Goal: Ask a question

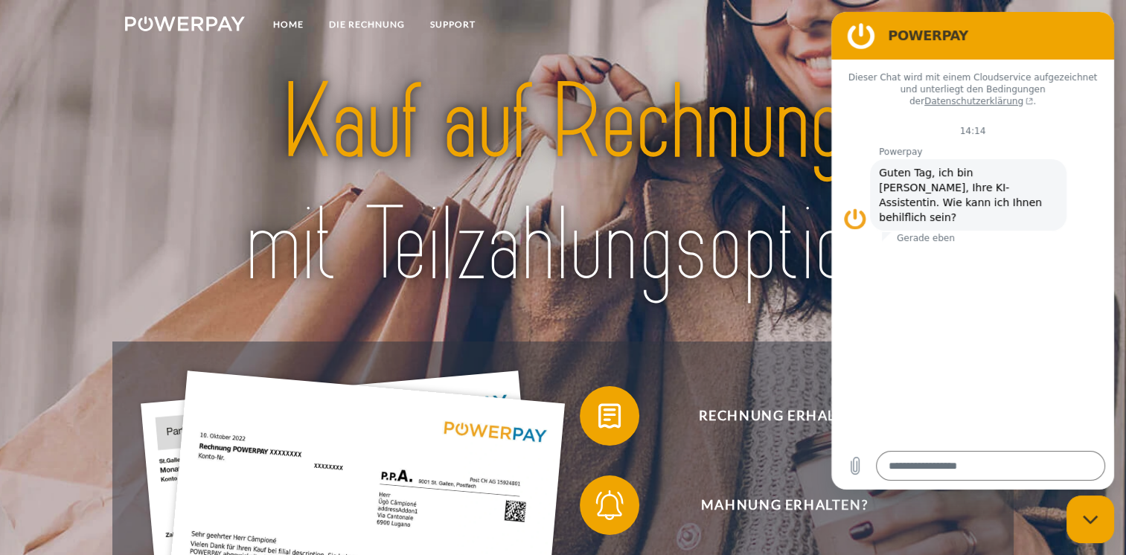
click at [776, 57] on img at bounding box center [563, 185] width 790 height 258
drag, startPoint x: 1126, startPoint y: 74, endPoint x: 1140, endPoint y: 144, distance: 70.7
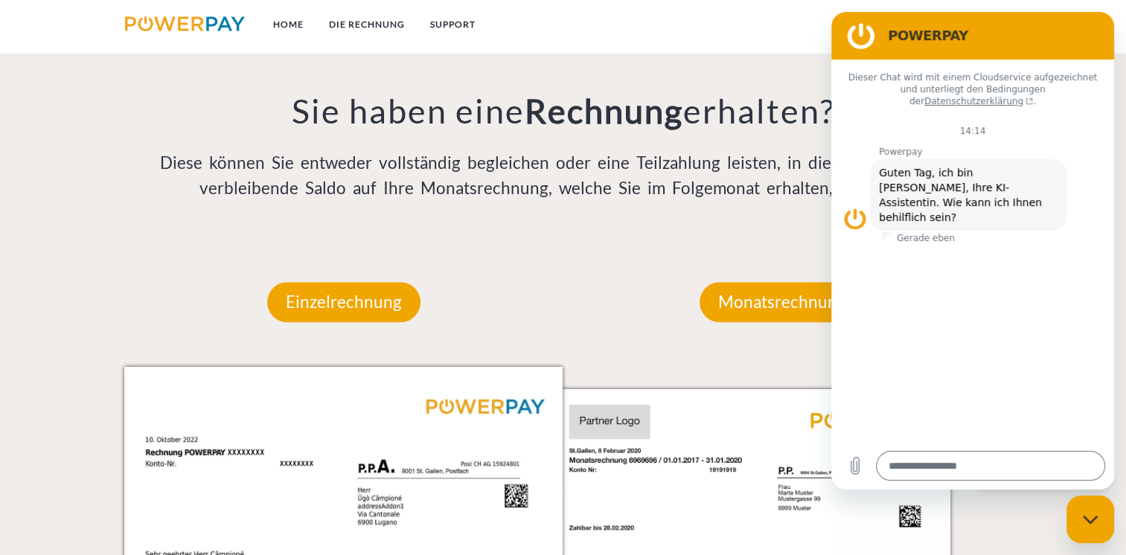
scroll to position [1197, 0]
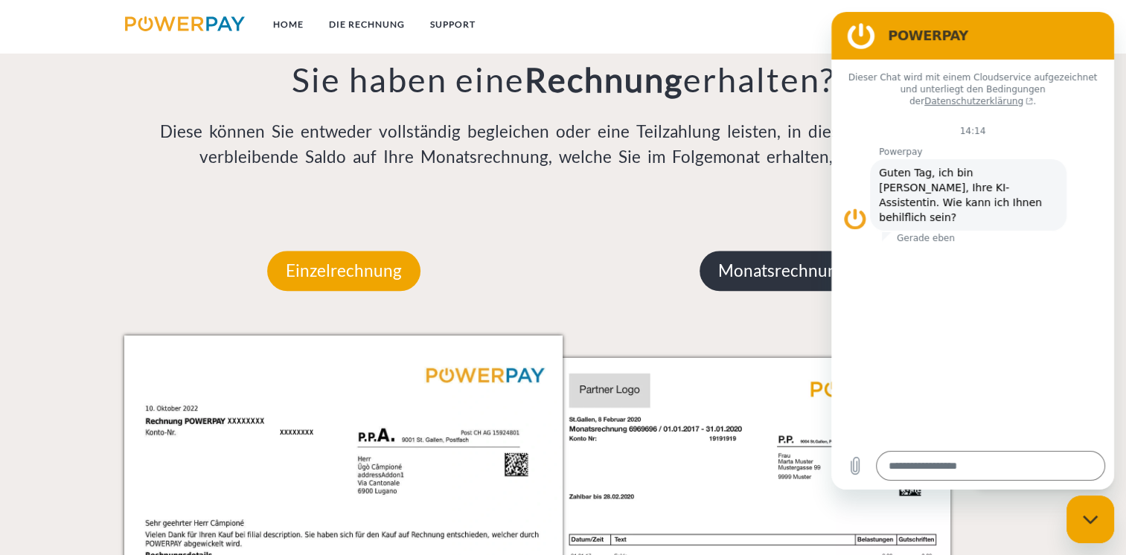
click at [797, 263] on p "Monatsrechnung" at bounding box center [782, 271] width 165 height 40
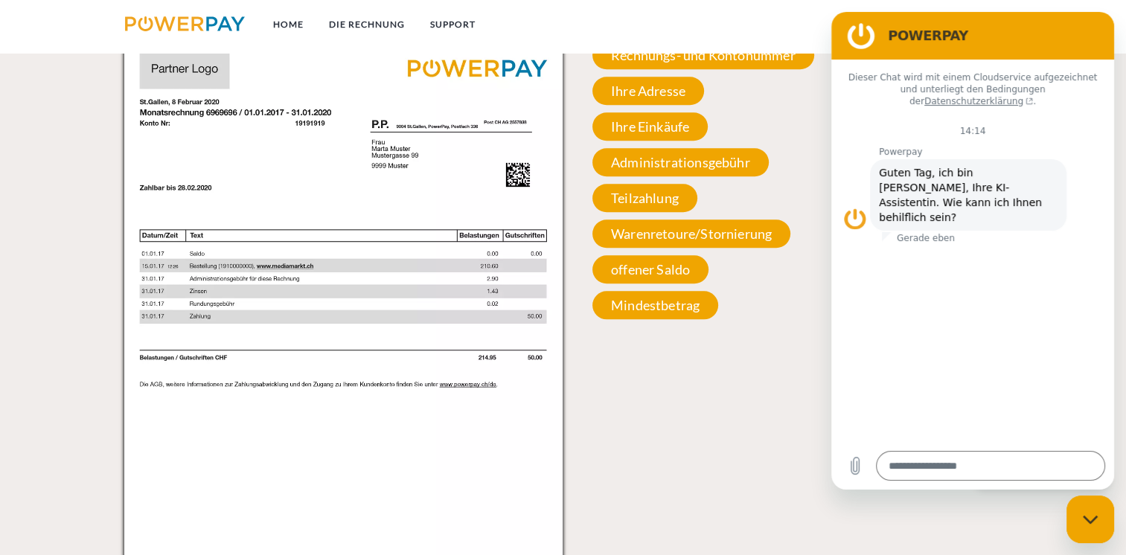
scroll to position [1566, 0]
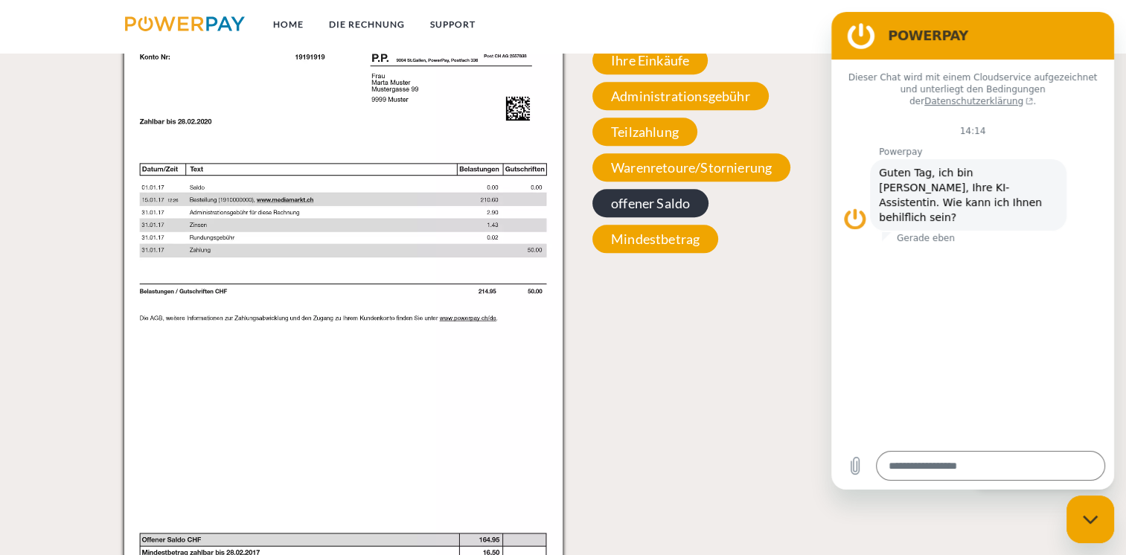
click at [682, 203] on span "offener Saldo" at bounding box center [651, 203] width 116 height 28
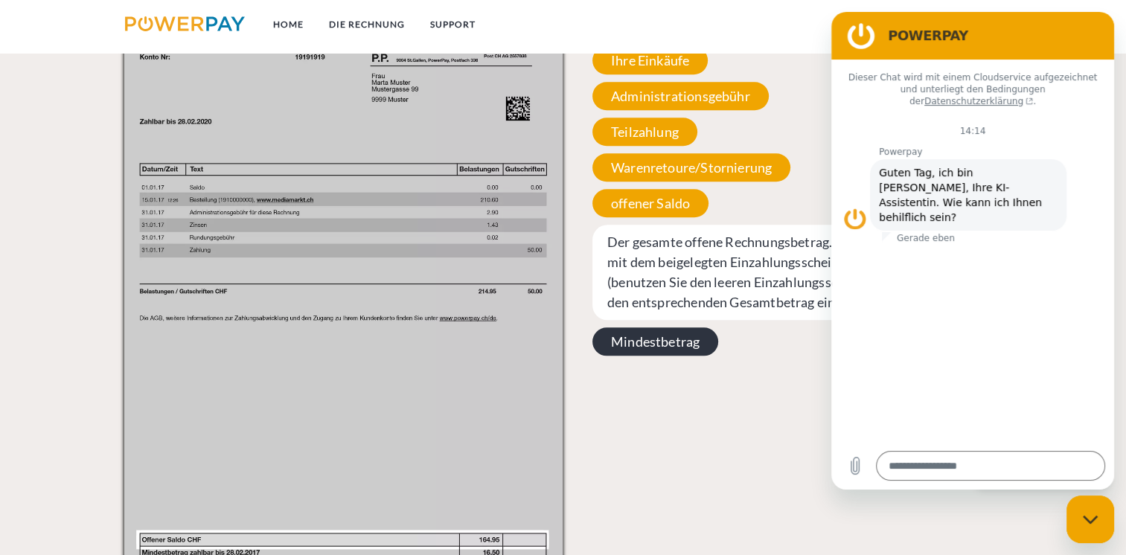
click at [659, 347] on span "Mindestbetrag" at bounding box center [656, 342] width 126 height 28
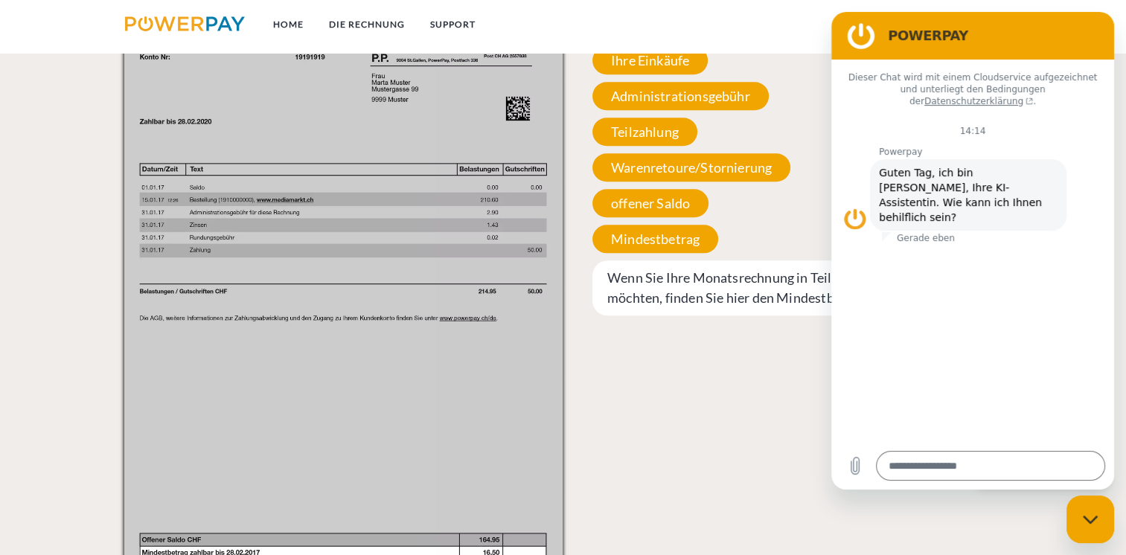
click at [765, 193] on div "Rechnungs- und Kontonummer Ihre Rechnungs –und Kontonummer. Bitte geben Sie die…" at bounding box center [782, 145] width 438 height 356
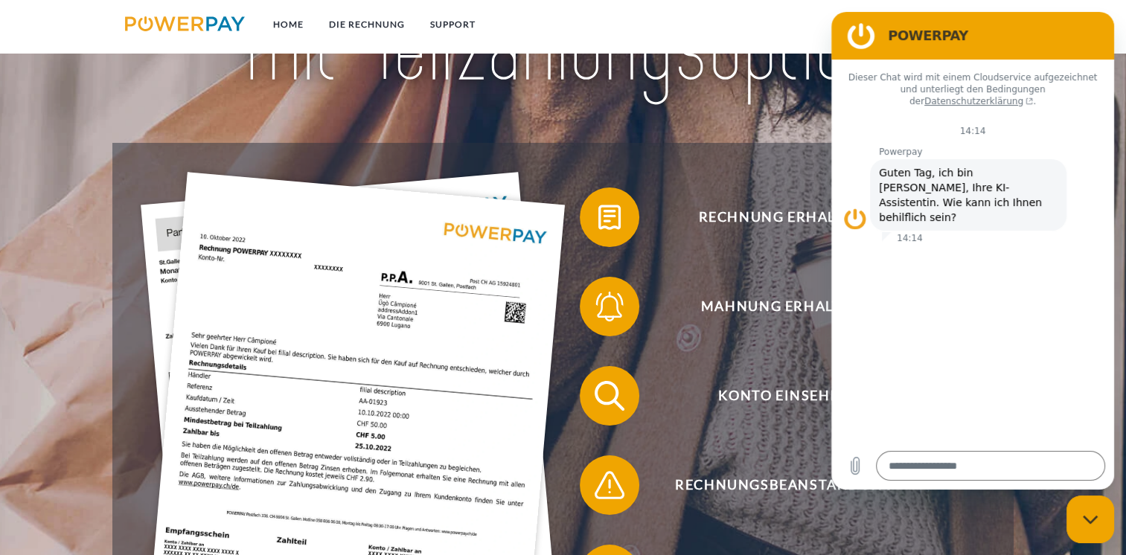
scroll to position [175, 0]
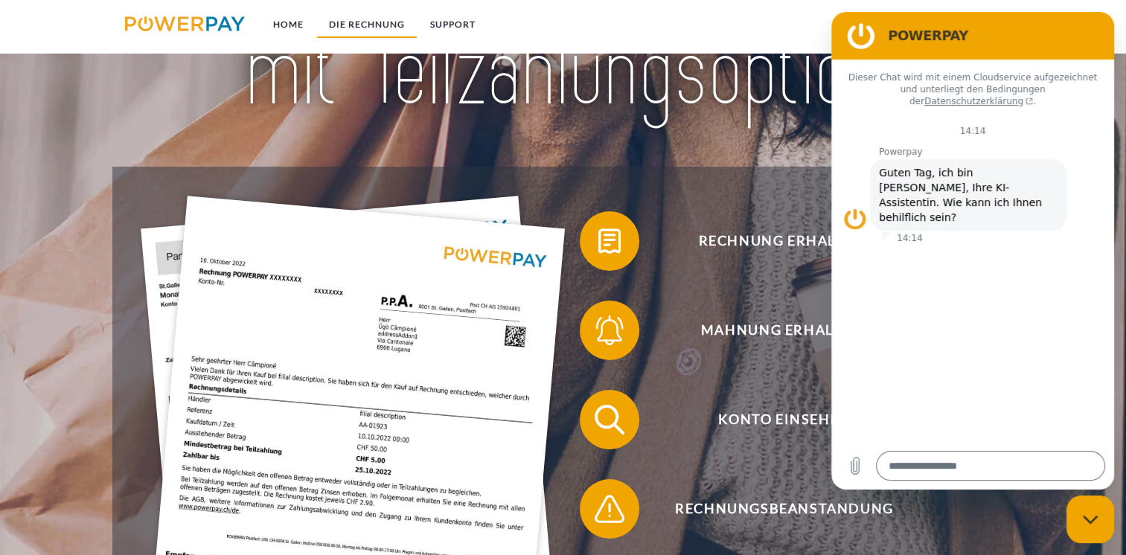
click at [381, 26] on link "DIE RECHNUNG" at bounding box center [366, 24] width 101 height 27
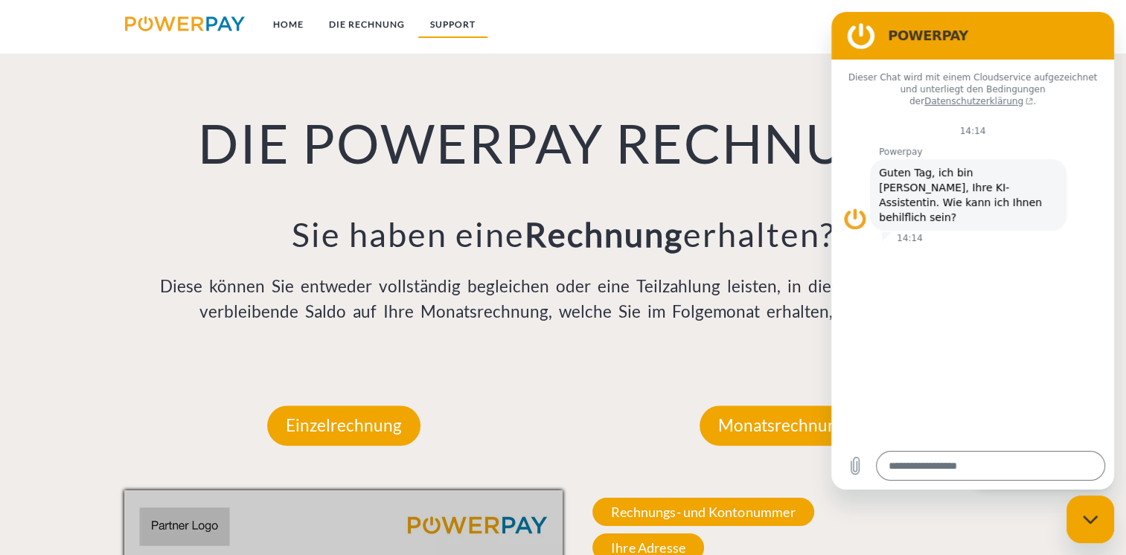
click at [437, 14] on link "SUPPORT" at bounding box center [453, 24] width 71 height 27
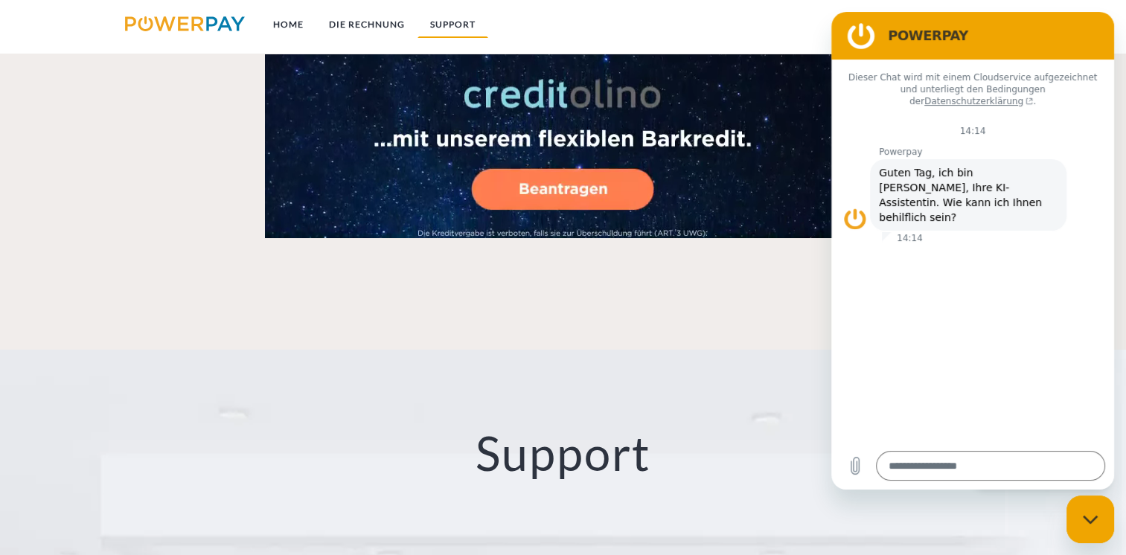
scroll to position [2566, 0]
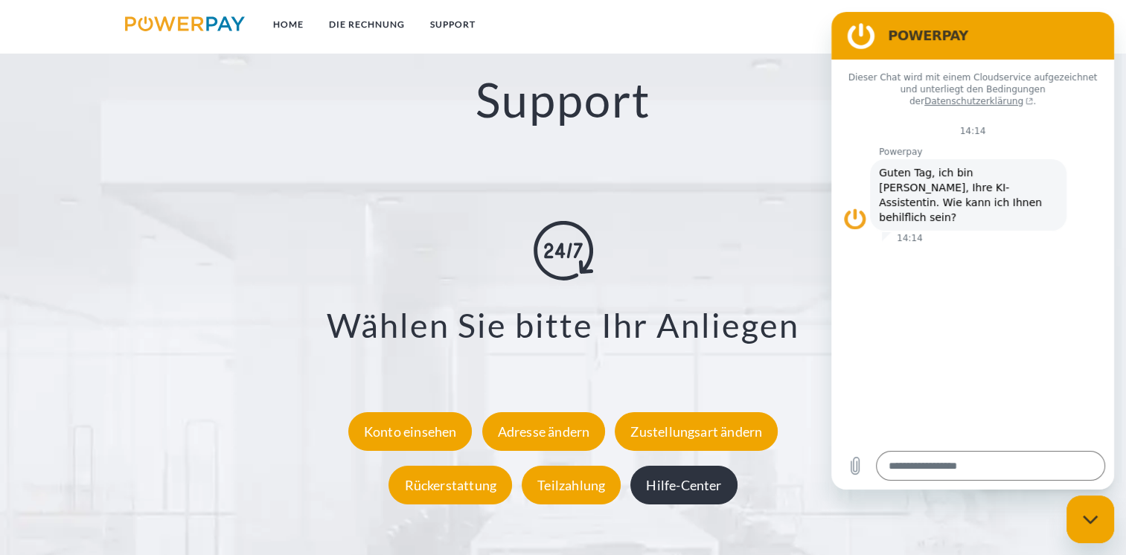
click at [709, 472] on div "Hilfe-Center" at bounding box center [684, 485] width 106 height 39
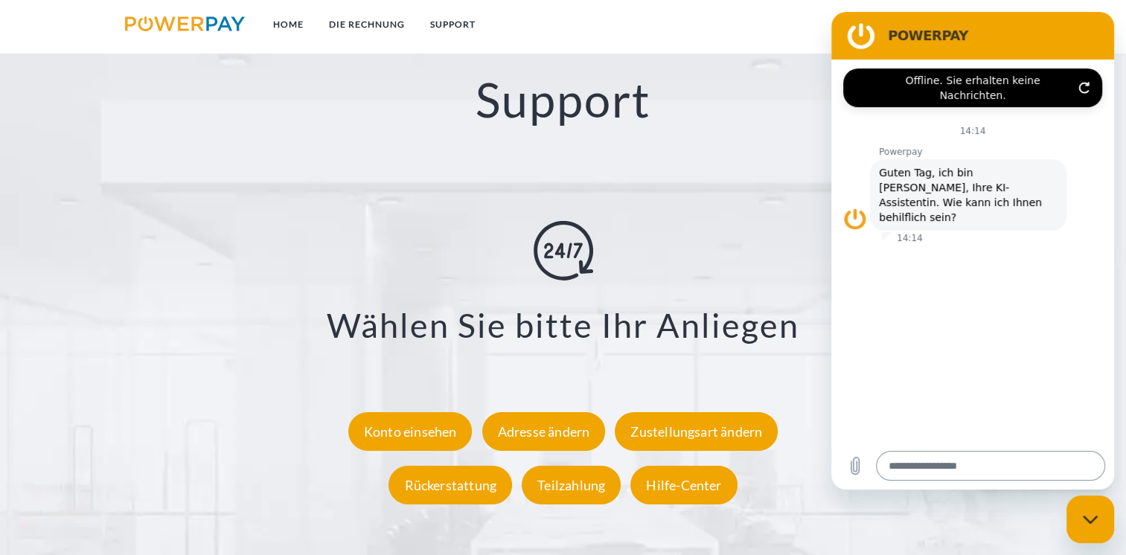
click at [941, 476] on textarea at bounding box center [990, 466] width 229 height 30
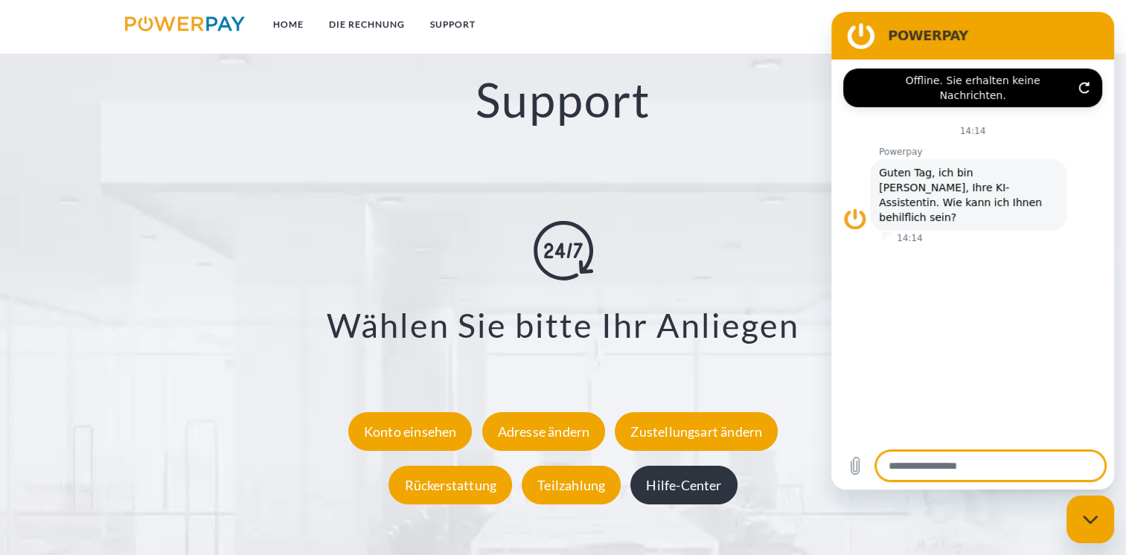
click at [696, 480] on div "Hilfe-Center" at bounding box center [684, 485] width 106 height 39
click at [696, 482] on div "Hilfe-Center" at bounding box center [684, 485] width 106 height 39
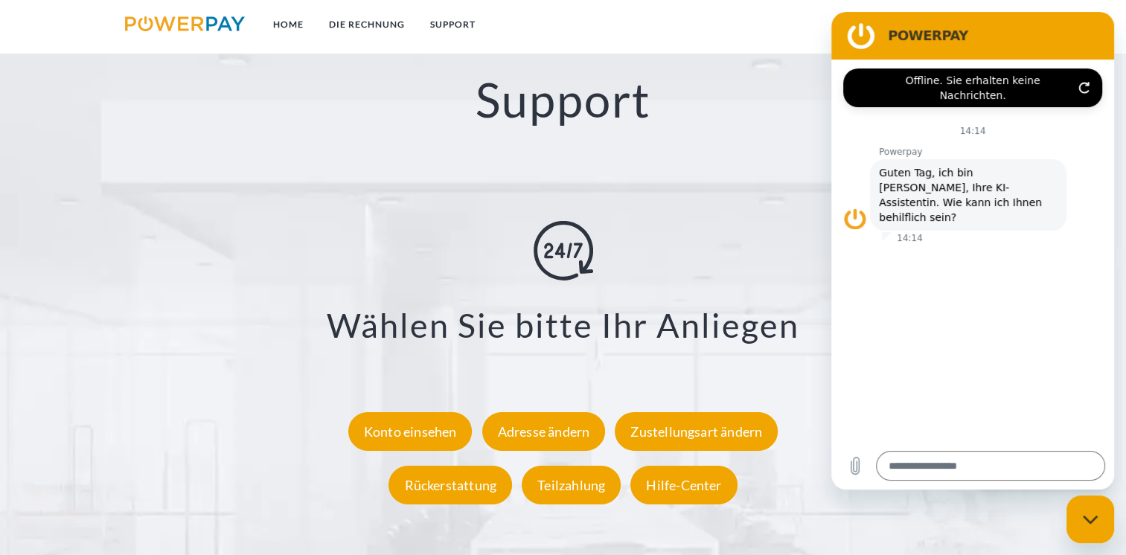
type textarea "*"
click at [908, 463] on textarea at bounding box center [990, 466] width 229 height 30
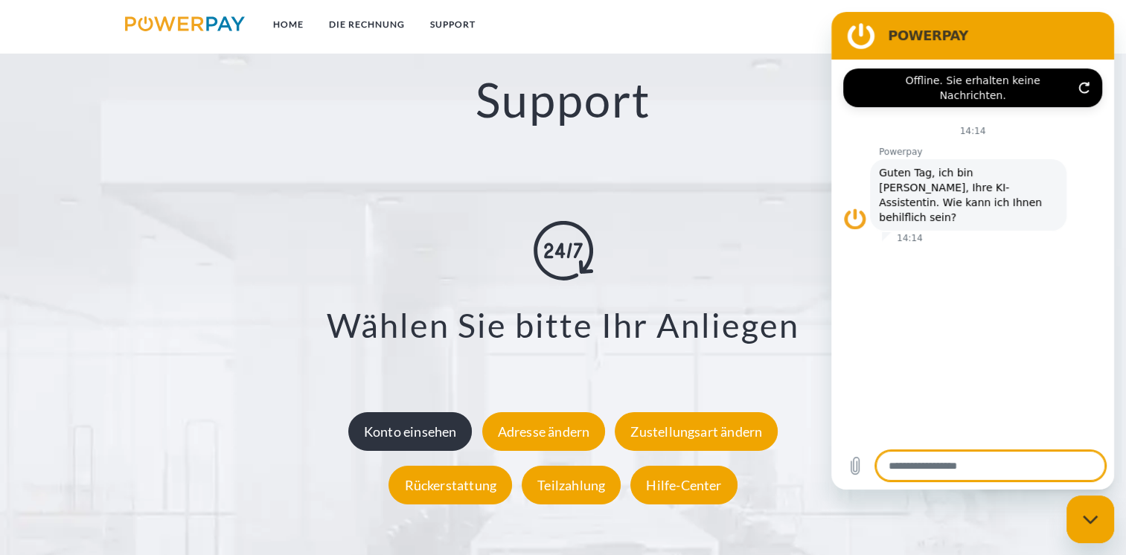
click at [441, 430] on div "Konto einsehen" at bounding box center [410, 431] width 124 height 39
